Goal: Task Accomplishment & Management: Use online tool/utility

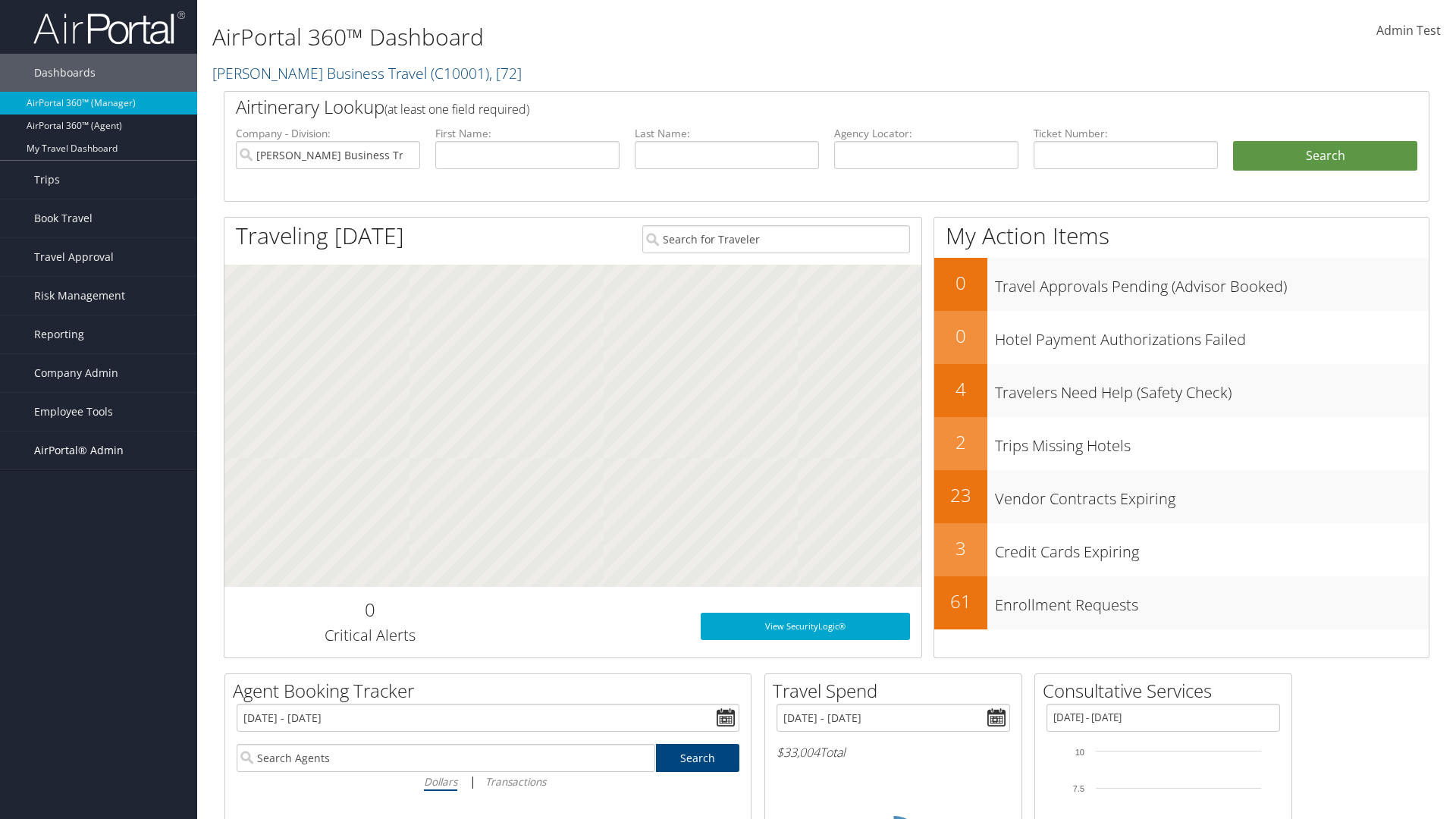
click at [98, 450] on span "AirPortal® Admin" at bounding box center [79, 449] width 90 height 38
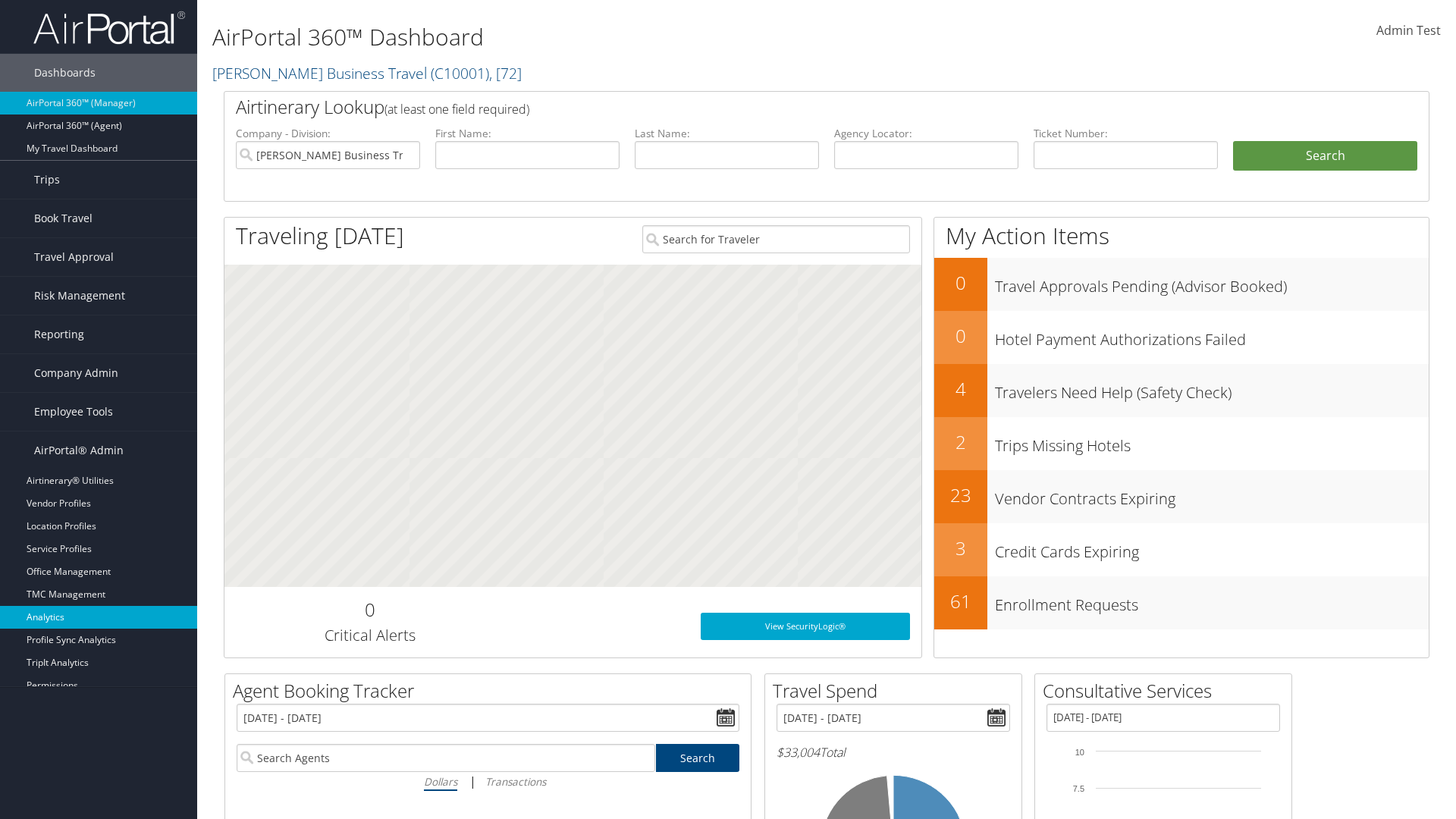
click at [98, 617] on link "Analytics" at bounding box center [98, 617] width 197 height 22
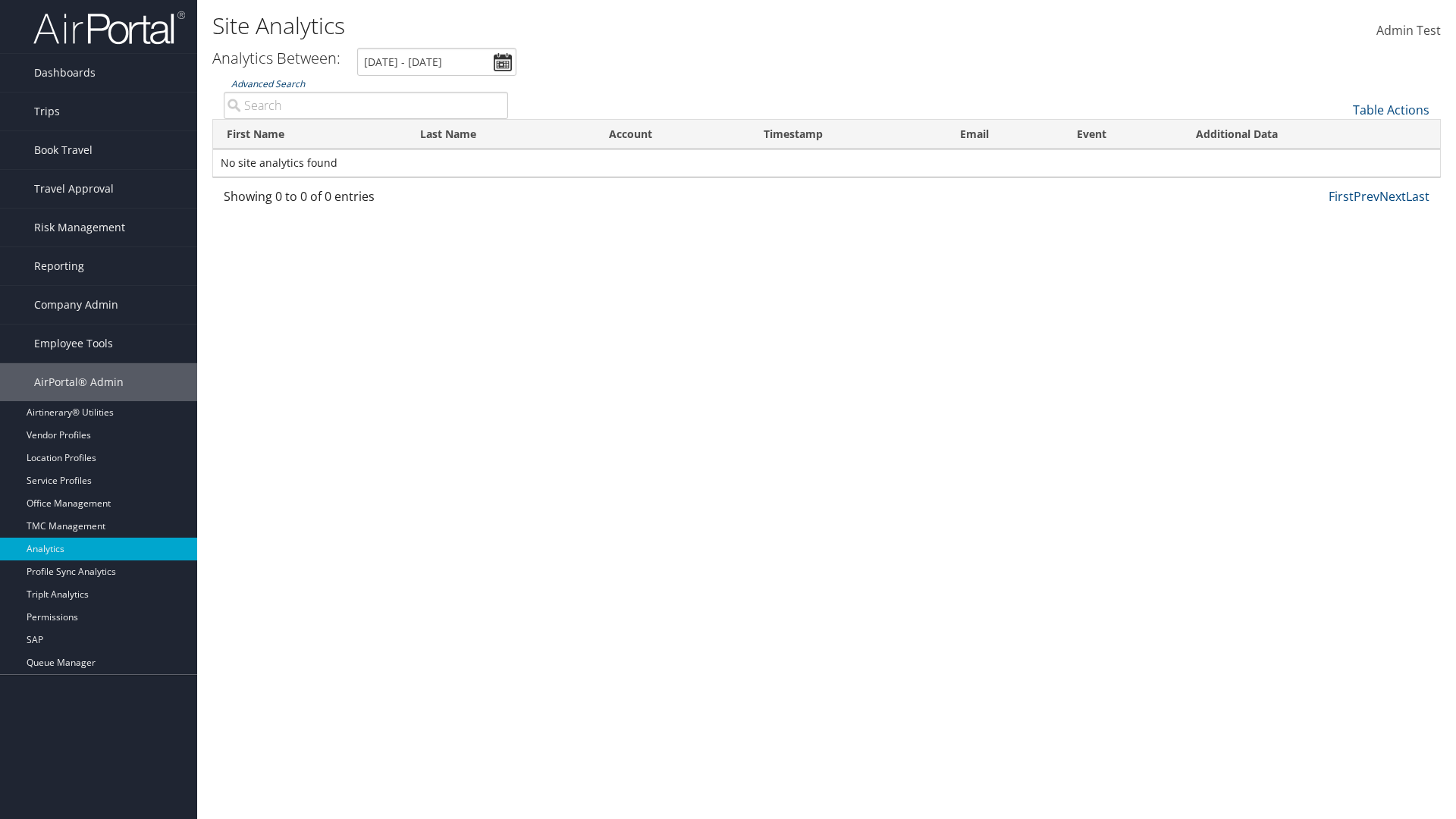
click at [268, 83] on link "Advanced Search" at bounding box center [268, 84] width 74 height 13
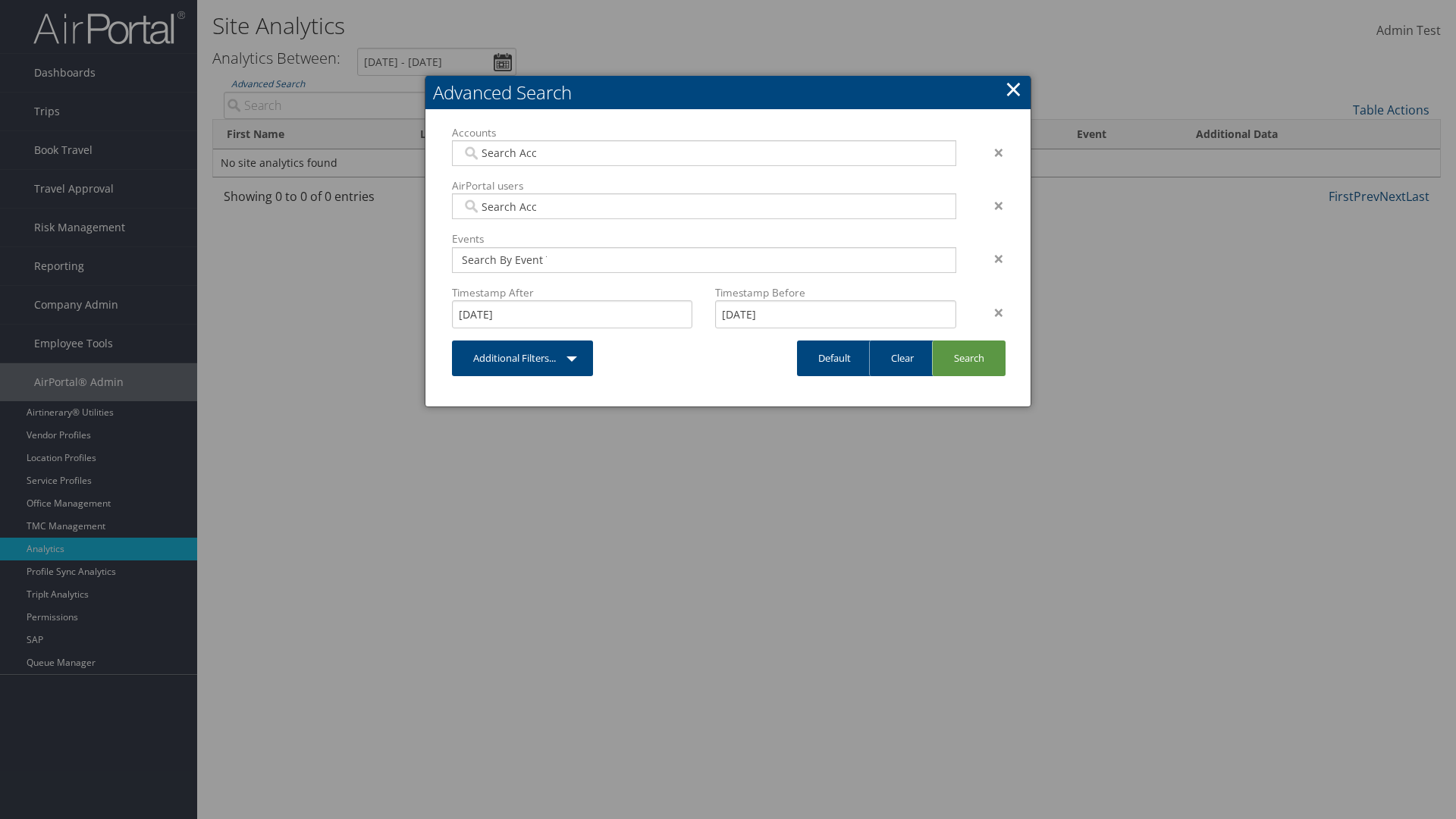
click at [1014, 89] on link "×" at bounding box center [1014, 89] width 18 height 30
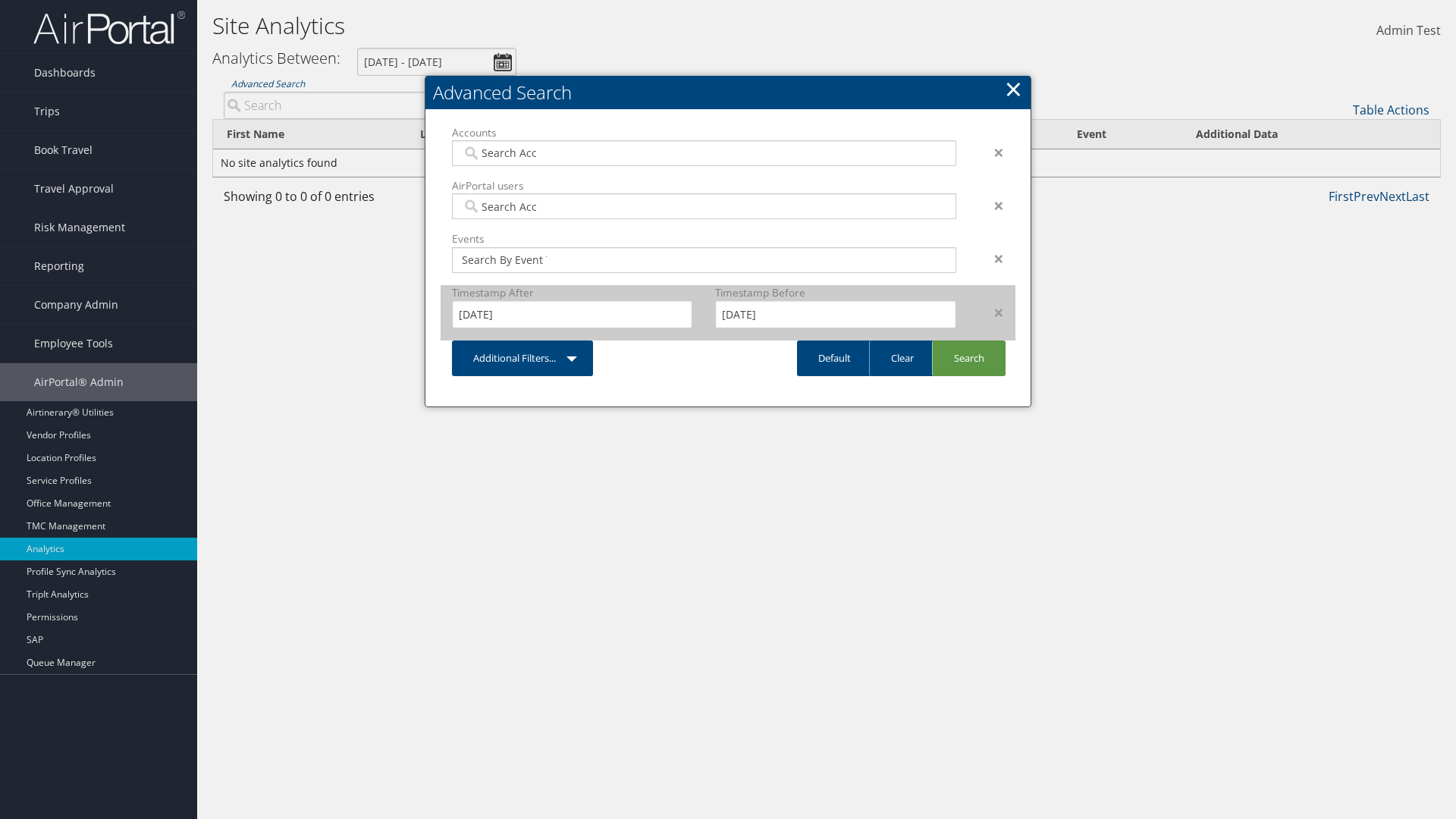
click at [991, 312] on div "×" at bounding box center [992, 312] width 48 height 18
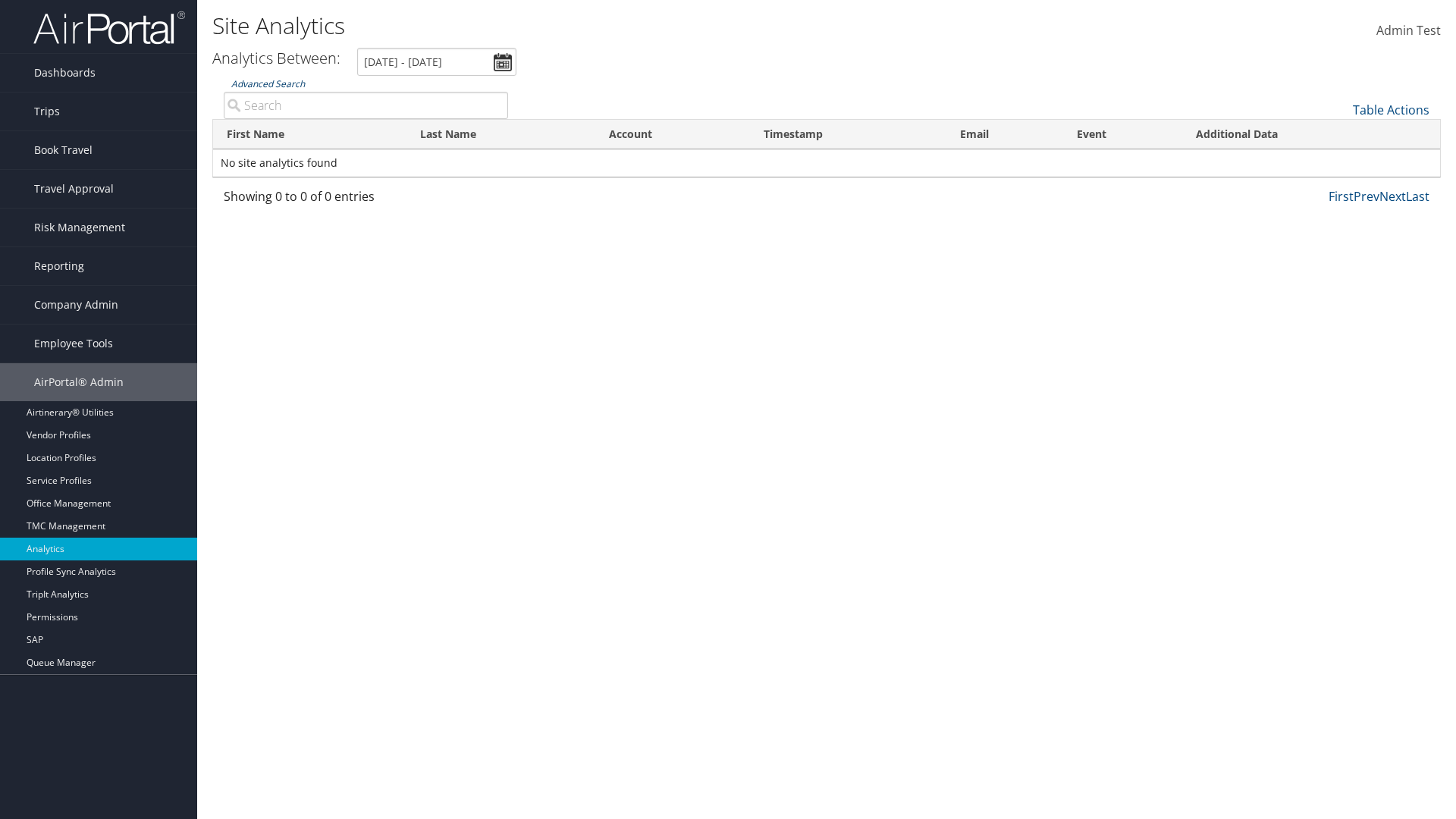
click at [268, 83] on link "Advanced Search" at bounding box center [268, 84] width 74 height 13
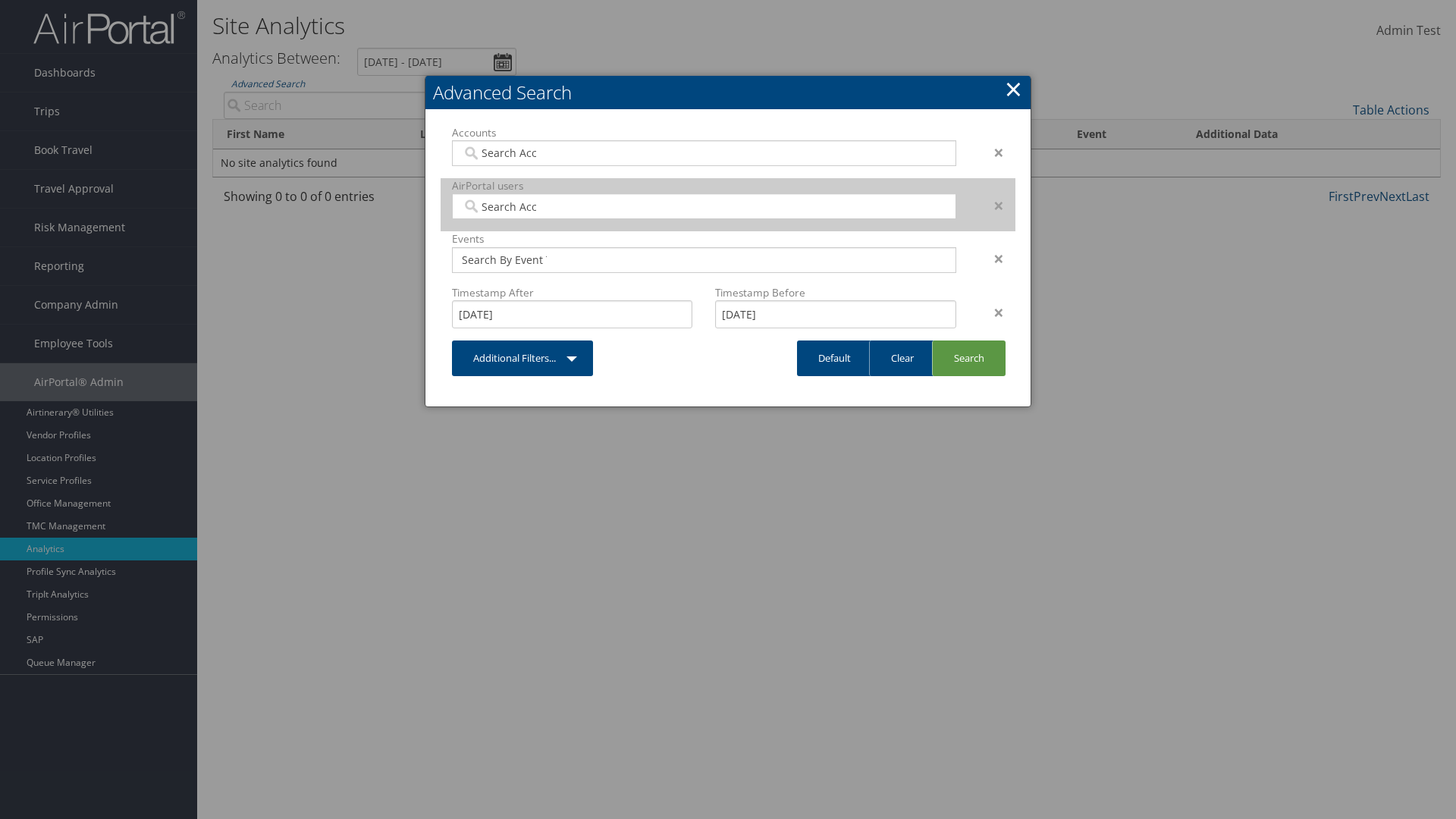
click at [504, 206] on input "search" at bounding box center [504, 206] width 85 height 15
type input "[PERSON_NAME] Download"
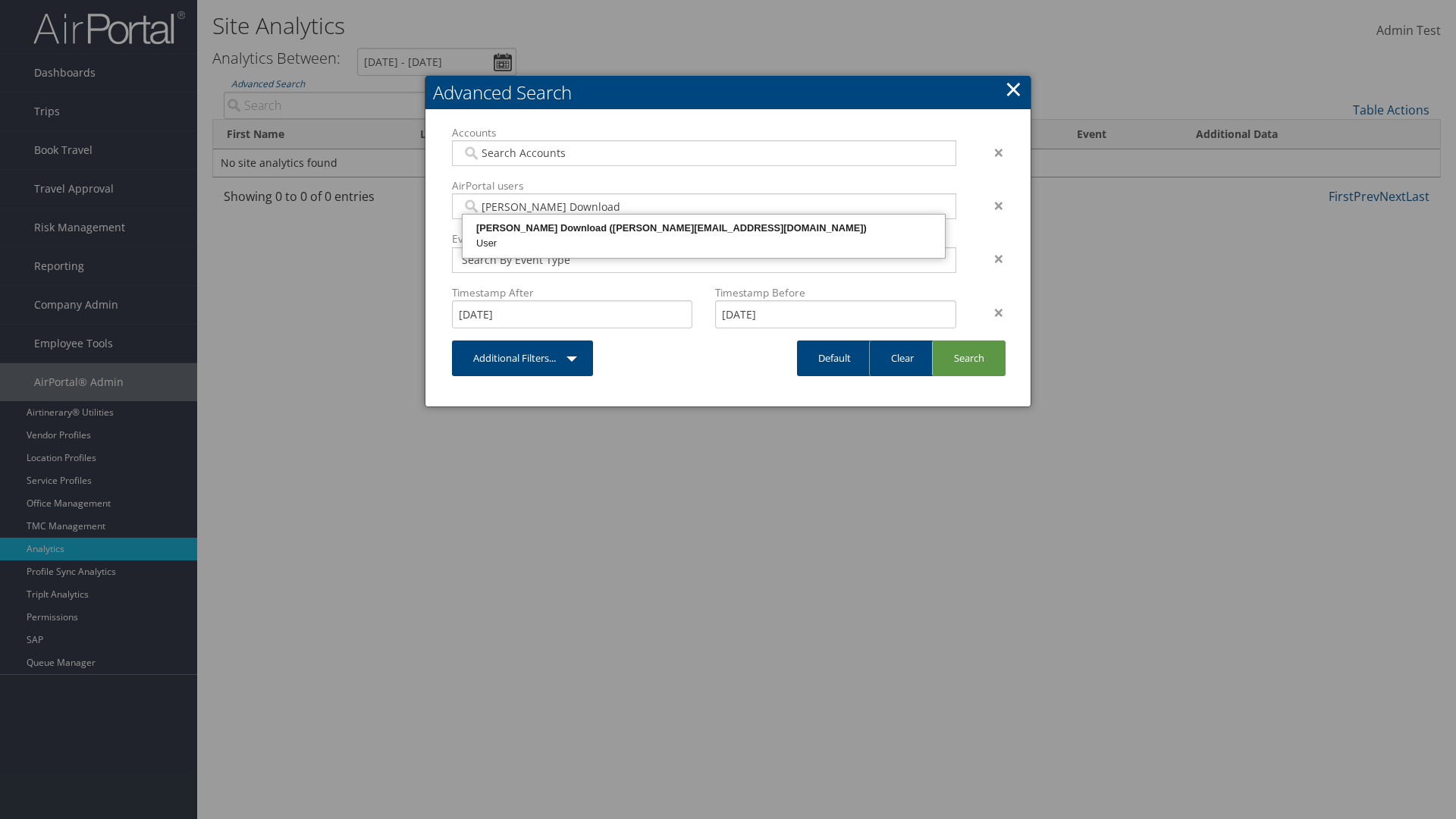
click at [704, 228] on div "[PERSON_NAME] Download ([PERSON_NAME][EMAIL_ADDRESS][DOMAIN_NAME])" at bounding box center [703, 228] width 478 height 15
type input "868356"
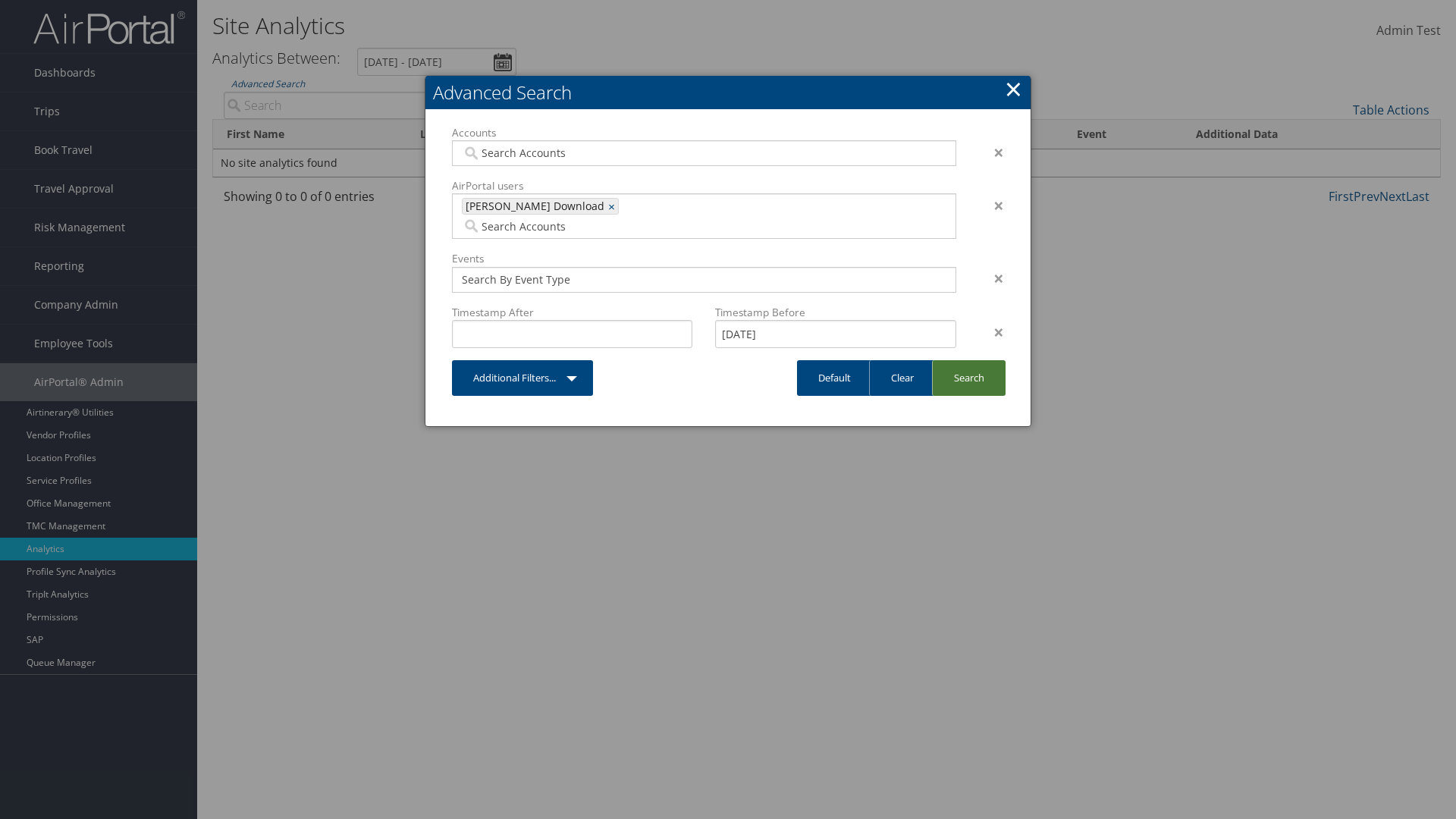
click at [969, 360] on link "Search" at bounding box center [969, 378] width 74 height 36
